Goal: Task Accomplishment & Management: Manage account settings

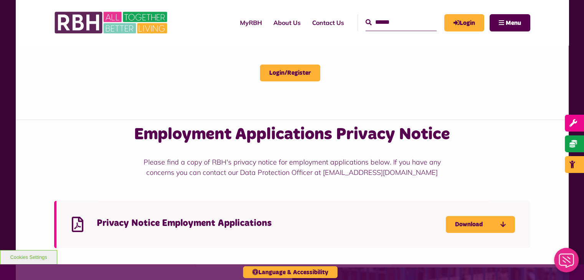
scroll to position [422, 0]
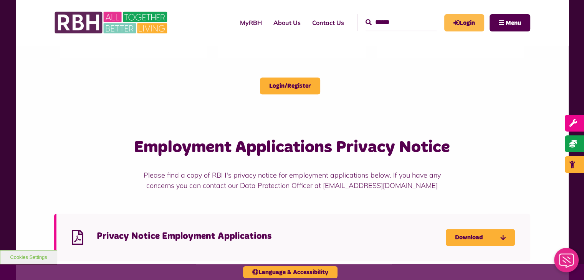
click at [470, 22] on link "Login" at bounding box center [464, 22] width 40 height 17
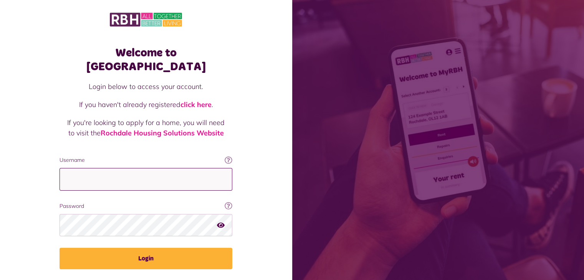
click at [99, 168] on input "Username" at bounding box center [145, 179] width 173 height 23
type input "**********"
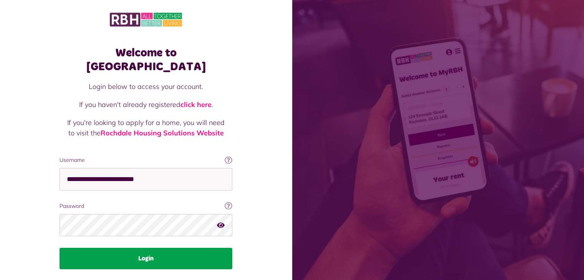
click at [150, 248] on button "Login" at bounding box center [145, 258] width 173 height 21
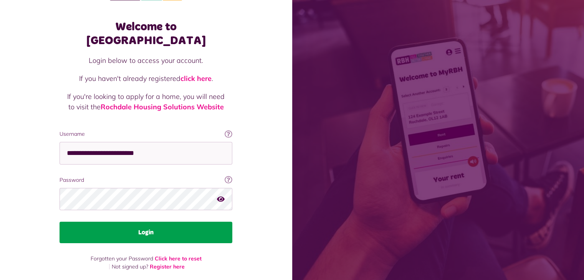
scroll to position [15, 0]
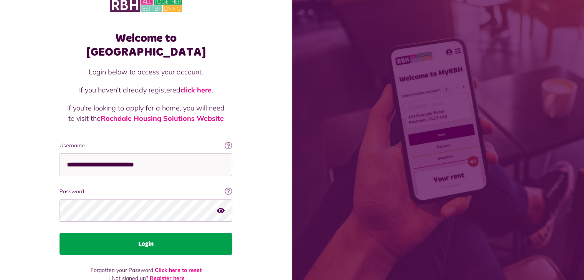
click at [125, 235] on button "Login" at bounding box center [145, 243] width 173 height 21
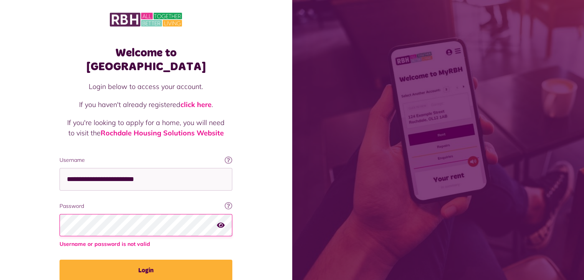
scroll to position [26, 0]
